Goal: Information Seeking & Learning: Learn about a topic

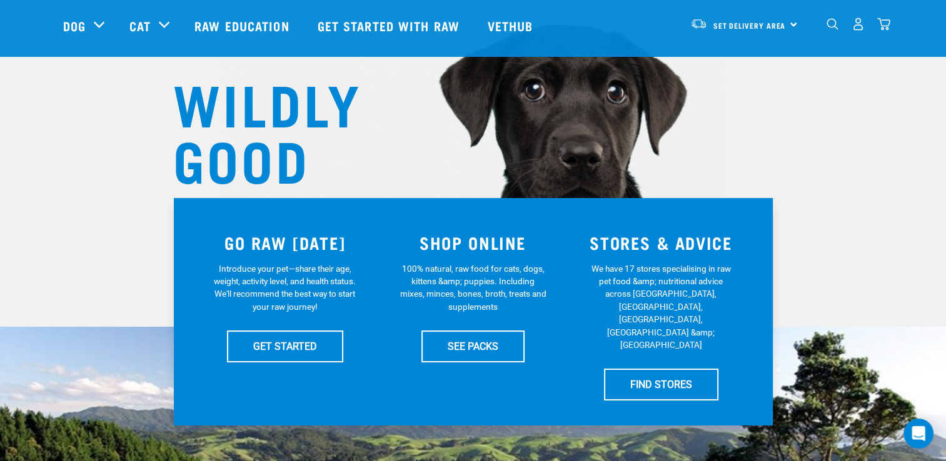
scroll to position [250, 0]
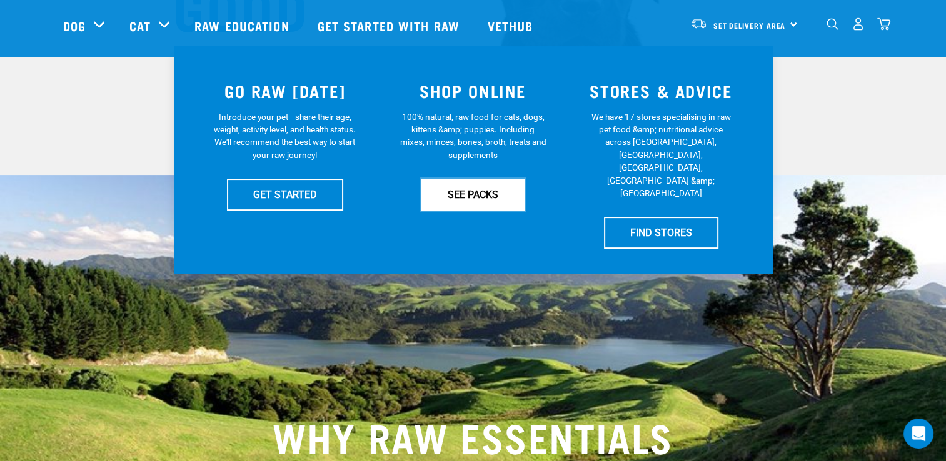
click at [462, 196] on link "SEE PACKS" at bounding box center [472, 194] width 103 height 31
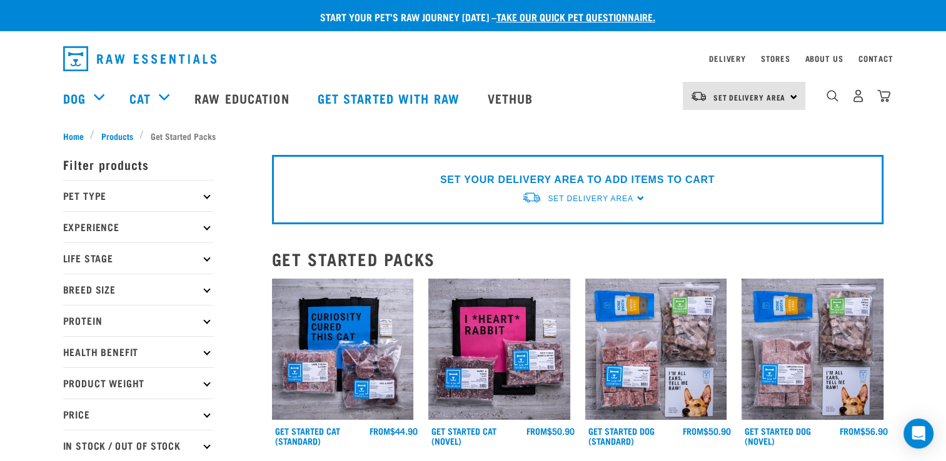
click at [203, 193] on p "Pet Type" at bounding box center [138, 195] width 150 height 31
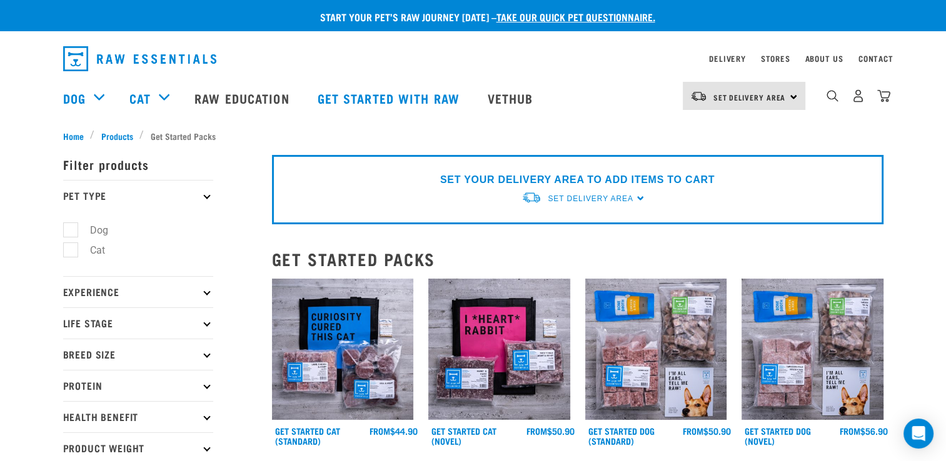
click at [105, 223] on label "Dog" at bounding box center [91, 231] width 43 height 16
click at [71, 224] on input "Dog" at bounding box center [67, 228] width 8 height 8
checkbox input "true"
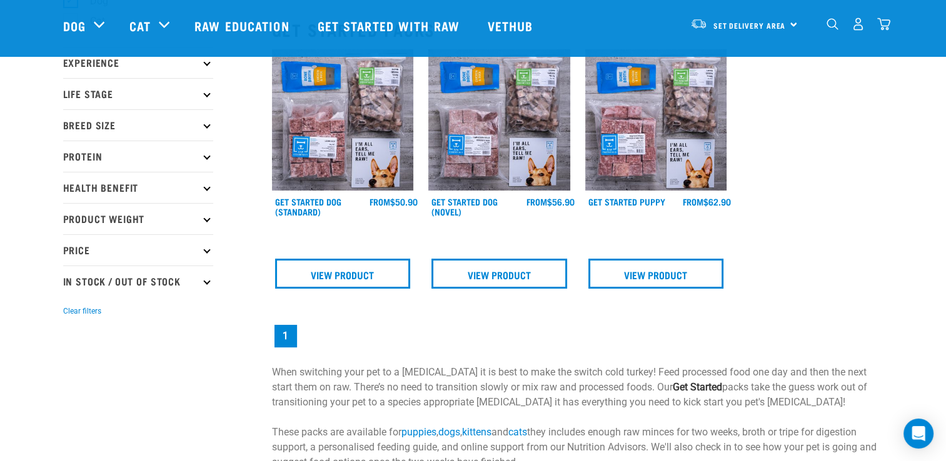
scroll to position [63, 0]
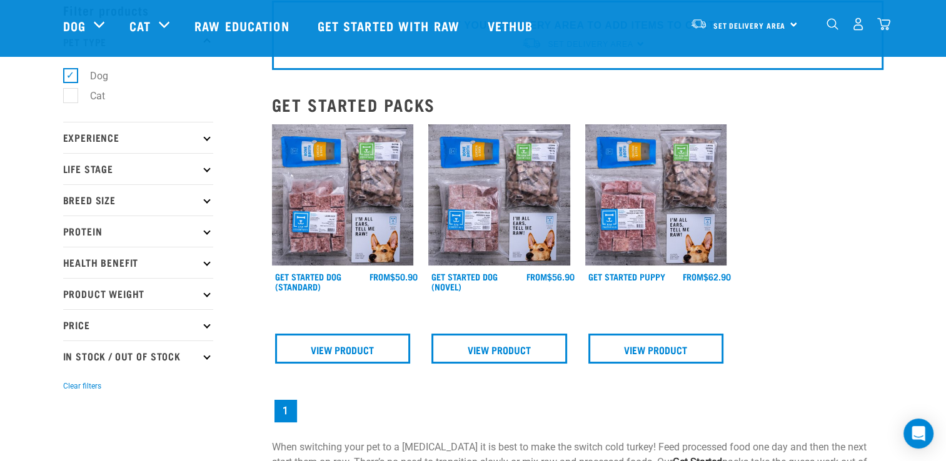
click at [208, 237] on p "Protein" at bounding box center [138, 231] width 150 height 31
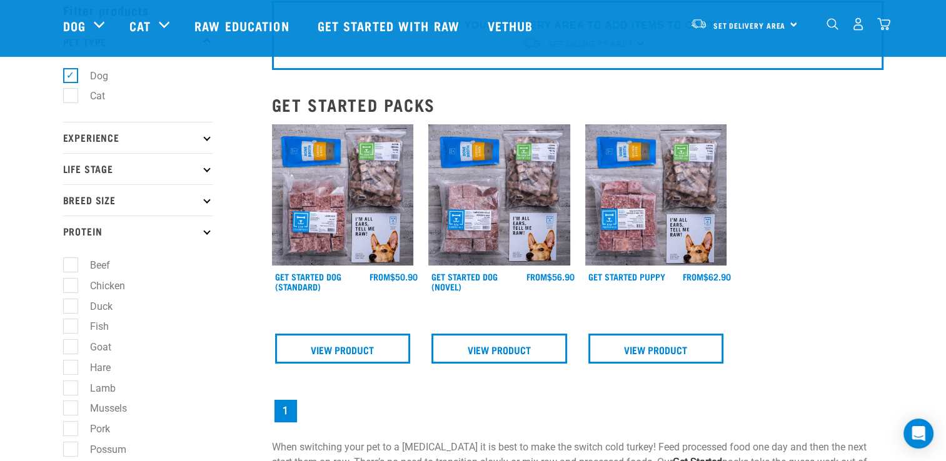
click at [208, 237] on p "Protein" at bounding box center [138, 231] width 150 height 31
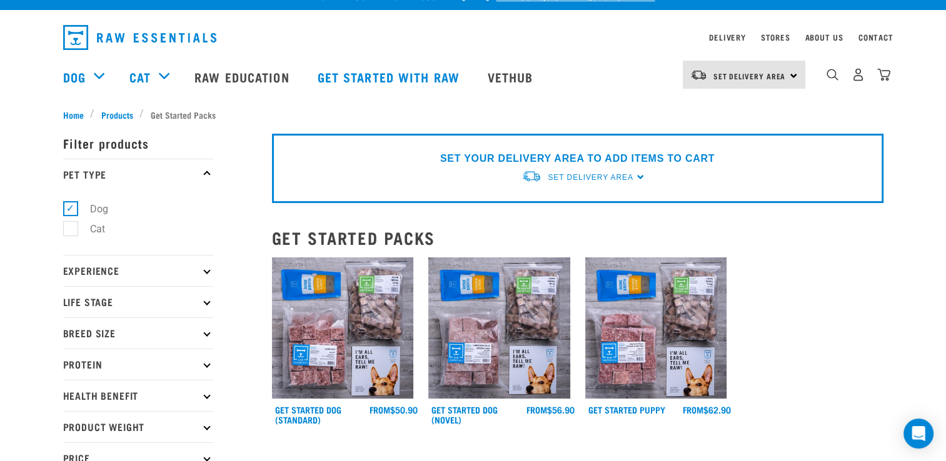
scroll to position [0, 0]
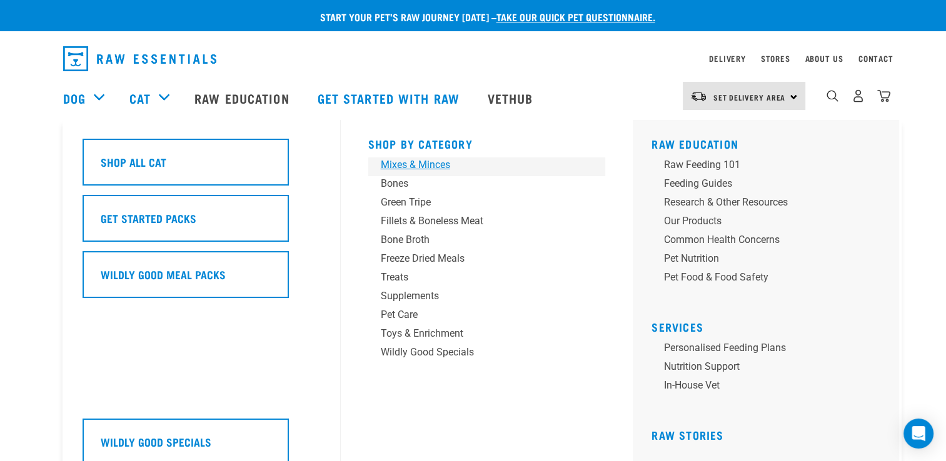
click at [430, 162] on div "Mixes & Minces" at bounding box center [478, 165] width 195 height 15
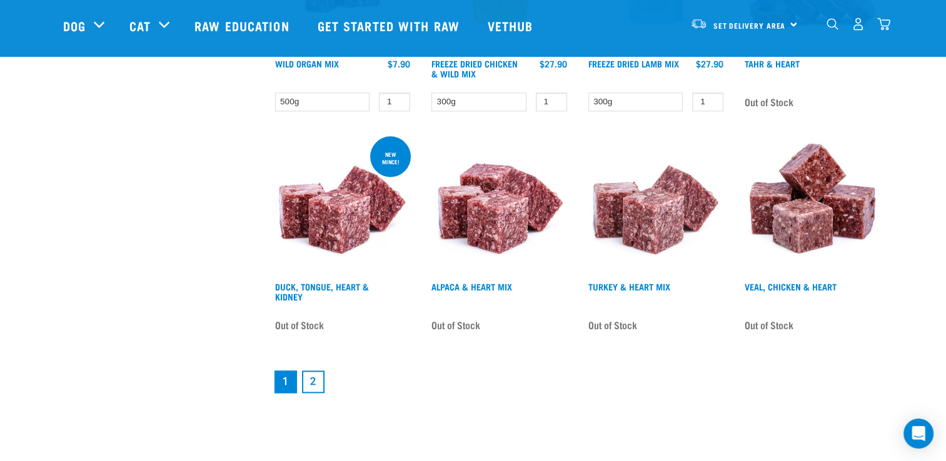
scroll to position [1688, 0]
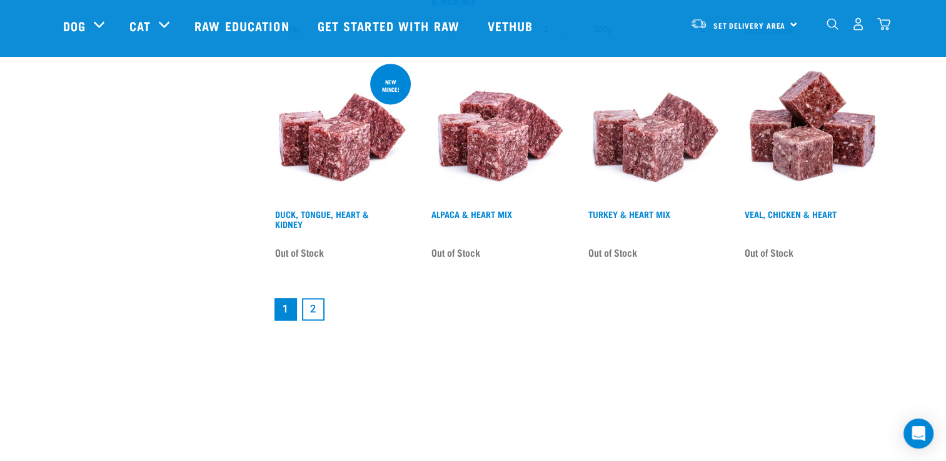
click at [316, 310] on link "2" at bounding box center [313, 309] width 23 height 23
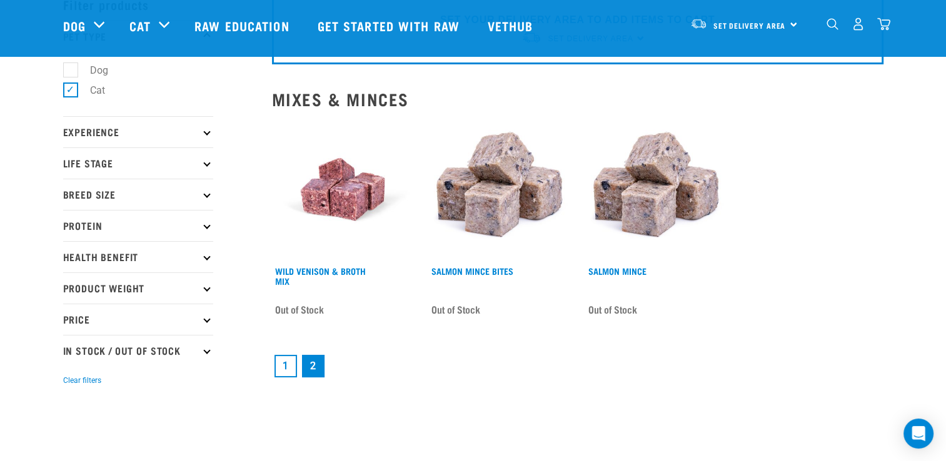
scroll to position [125, 0]
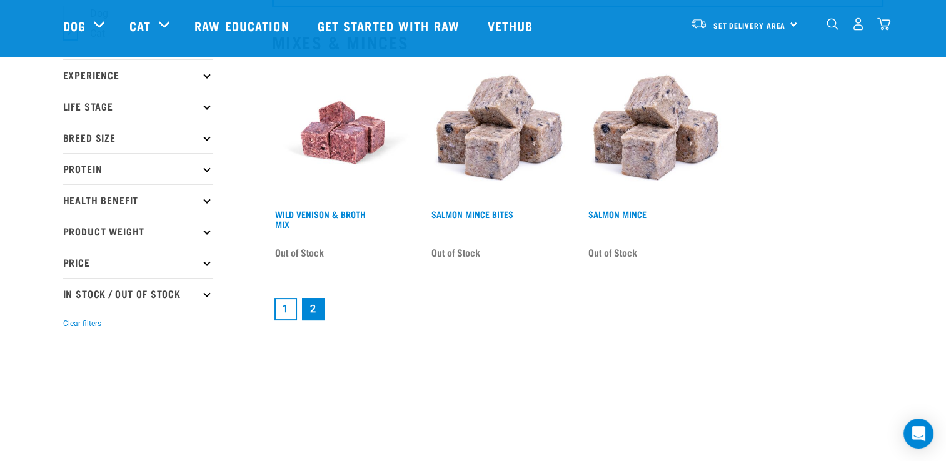
click at [281, 309] on link "1" at bounding box center [285, 309] width 23 height 23
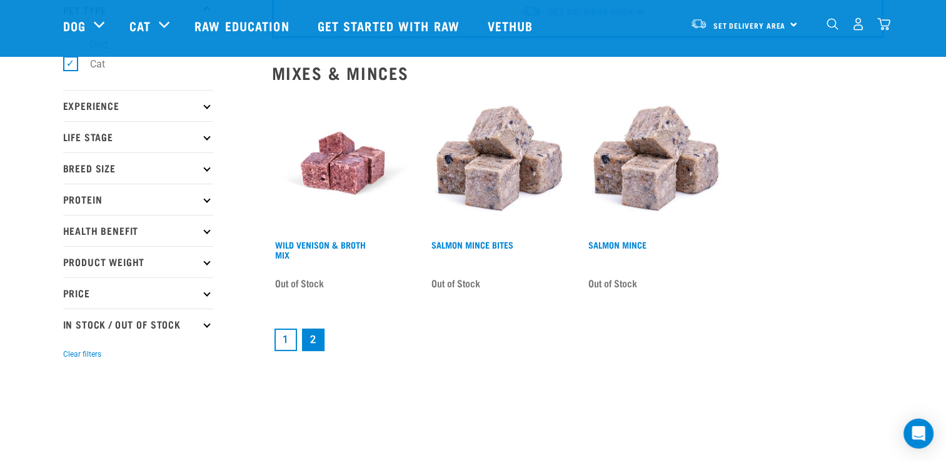
scroll to position [63, 0]
